Goal: Task Accomplishment & Management: Complete application form

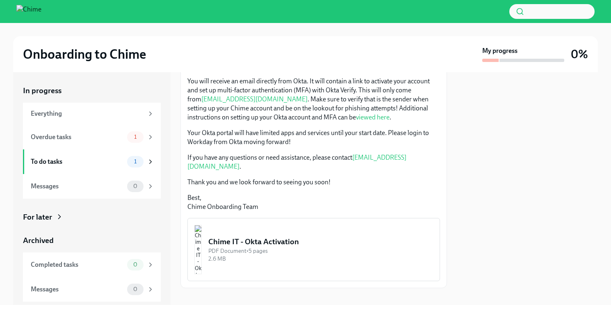
scroll to position [179, 0]
click at [65, 141] on div "Overdue tasks 1" at bounding box center [92, 136] width 123 height 11
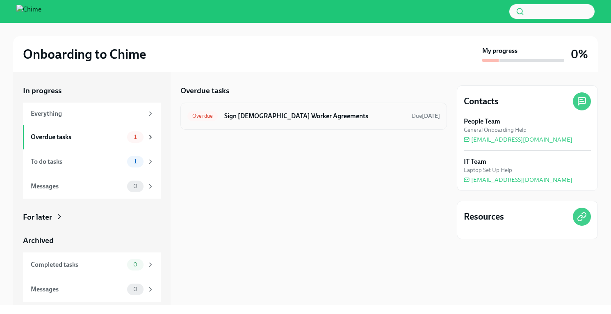
click at [314, 118] on h6 "Sign [DEMOGRAPHIC_DATA] Worker Agreements" at bounding box center [314, 116] width 181 height 9
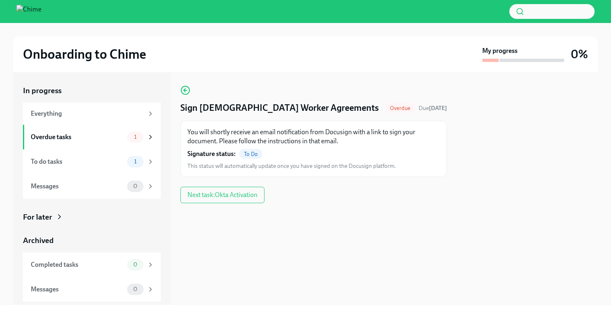
click at [310, 137] on p "You will shortly receive an email notification from Docusign with a link to sig…" at bounding box center [313, 137] width 253 height 18
click at [204, 110] on h4 "Sign [DEMOGRAPHIC_DATA] Worker Agreements" at bounding box center [280, 108] width 199 height 12
click at [195, 108] on h4 "Sign [DEMOGRAPHIC_DATA] Worker Agreements" at bounding box center [280, 108] width 199 height 12
click at [398, 108] on span "Overdue" at bounding box center [400, 108] width 30 height 6
click at [48, 162] on div "To do tasks" at bounding box center [77, 161] width 93 height 9
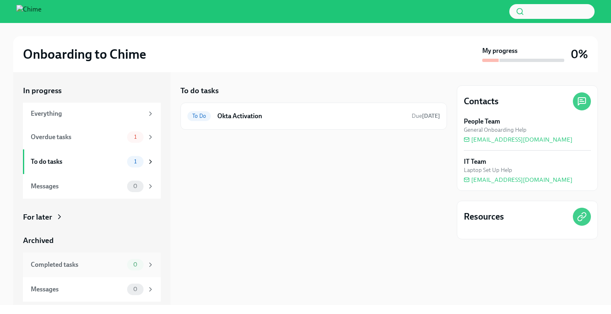
click at [69, 268] on div "Completed tasks" at bounding box center [77, 264] width 93 height 9
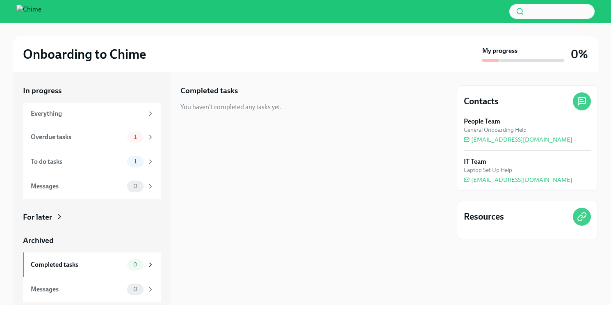
click at [229, 108] on div "You haven't completed any tasks yet." at bounding box center [231, 107] width 101 height 9
click at [71, 136] on div "Overdue tasks" at bounding box center [77, 137] width 93 height 9
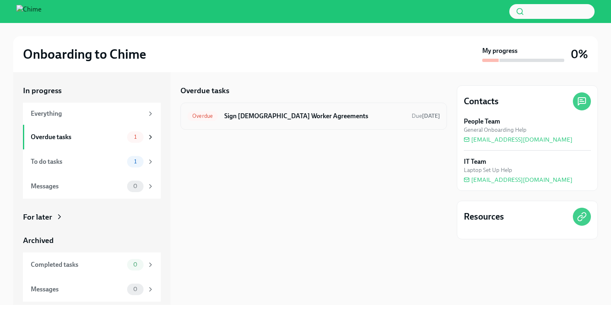
click at [263, 112] on h6 "Sign [DEMOGRAPHIC_DATA] Worker Agreements" at bounding box center [314, 116] width 181 height 9
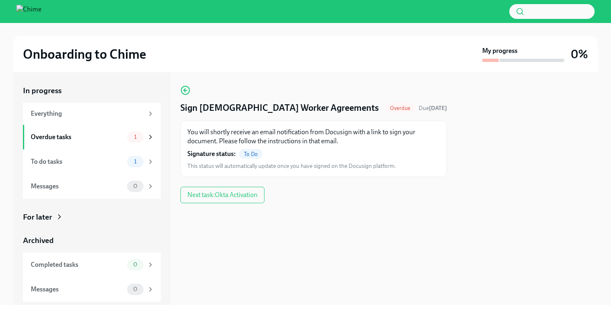
click at [264, 112] on h4 "Sign [DEMOGRAPHIC_DATA] Worker Agreements" at bounding box center [280, 108] width 199 height 12
click at [249, 152] on span "To Do" at bounding box center [250, 154] width 23 height 6
